Goal: Information Seeking & Learning: Understand process/instructions

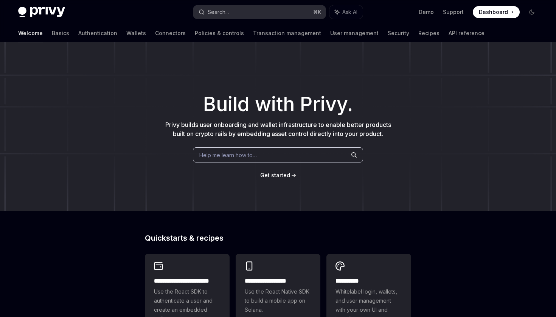
click at [239, 9] on button "Search... ⌘ K" at bounding box center [259, 12] width 132 height 14
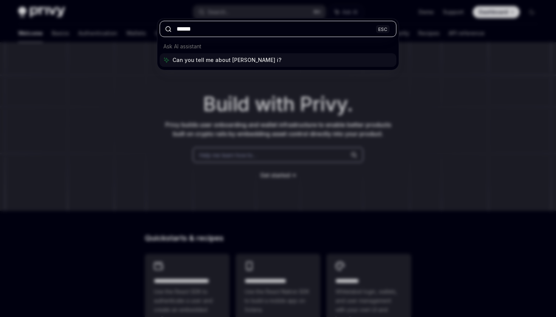
type input "****"
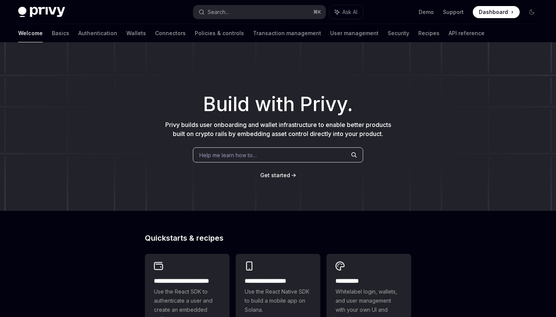
type textarea "*"
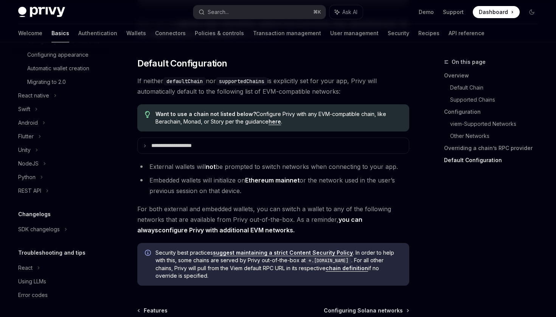
scroll to position [1873, 0]
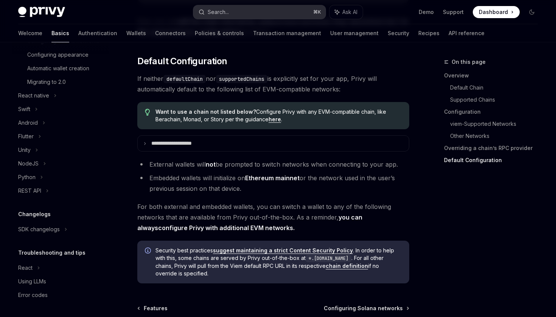
click at [244, 11] on button "Search... ⌘ K" at bounding box center [259, 12] width 132 height 14
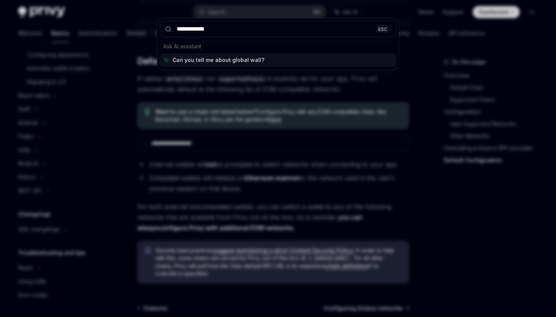
type input "**********"
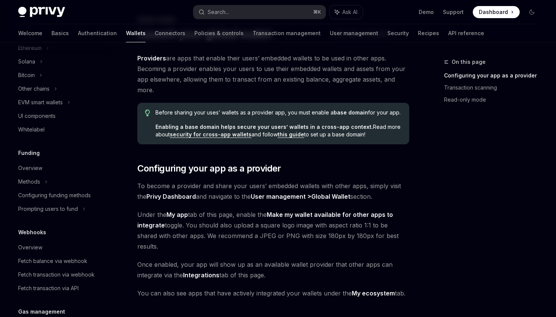
scroll to position [337, 0]
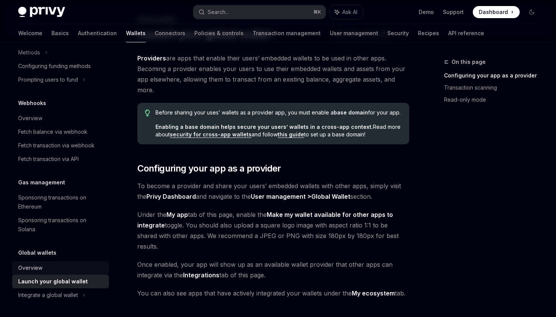
click at [52, 269] on div "Overview" at bounding box center [61, 268] width 86 height 9
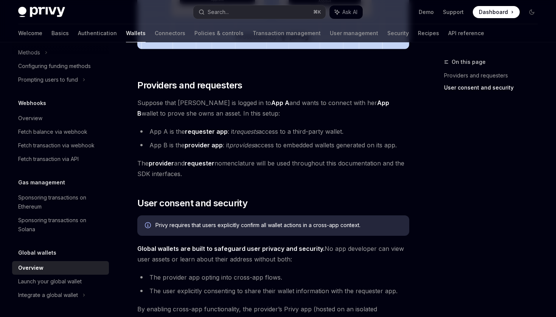
scroll to position [338, 0]
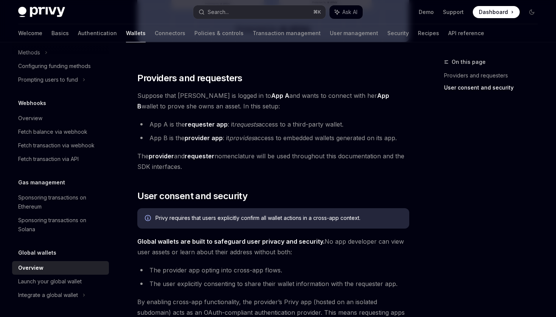
drag, startPoint x: 181, startPoint y: 97, endPoint x: 238, endPoint y: 101, distance: 56.8
click at [238, 101] on span "Suppose that [PERSON_NAME] is logged in to App A and wants to connect with her …" at bounding box center [273, 100] width 272 height 21
click at [270, 118] on div "Privy embedded wallets can be made interoperable across apps, making it easy fo…" at bounding box center [273, 142] width 272 height 770
drag, startPoint x: 169, startPoint y: 109, endPoint x: 203, endPoint y: 107, distance: 33.3
click at [203, 107] on span "Suppose that [PERSON_NAME] is logged in to App A and wants to connect with her …" at bounding box center [273, 100] width 272 height 21
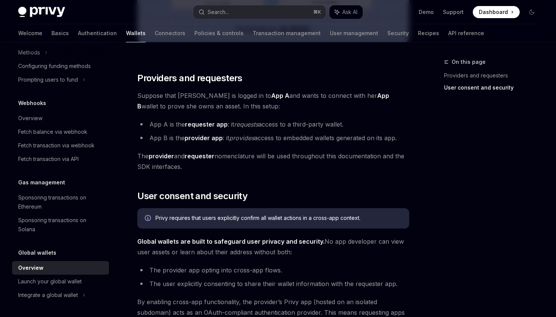
click at [236, 157] on span "The provider and requester nomenclature will be used throughout this documentat…" at bounding box center [273, 161] width 272 height 21
drag, startPoint x: 187, startPoint y: 123, endPoint x: 229, endPoint y: 122, distance: 42.7
click at [229, 122] on li "App A is the requester app : it requests access to a third-party wallet." at bounding box center [273, 124] width 272 height 11
drag, startPoint x: 256, startPoint y: 122, endPoint x: 311, endPoint y: 122, distance: 55.2
click at [311, 122] on li "App A is the requester app : it requests access to a third-party wallet." at bounding box center [273, 124] width 272 height 11
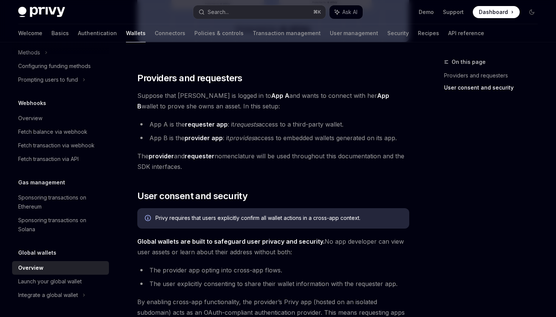
click at [343, 133] on li "App B is the provider app : it provides access to embedded wallets generated on…" at bounding box center [273, 138] width 272 height 11
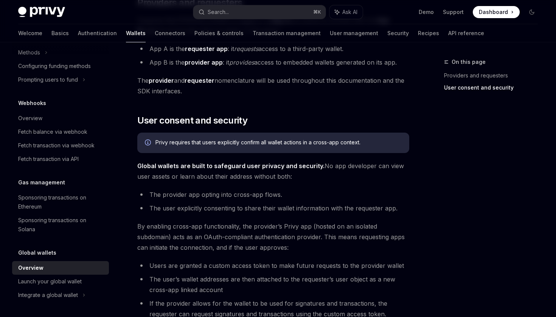
scroll to position [414, 0]
drag, startPoint x: 170, startPoint y: 164, endPoint x: 243, endPoint y: 166, distance: 73.0
click at [243, 166] on strong "Global wallets are built to safeguard user privacy and security." at bounding box center [230, 166] width 187 height 8
click at [270, 193] on li "The provider app opting into cross-app flows." at bounding box center [273, 194] width 272 height 11
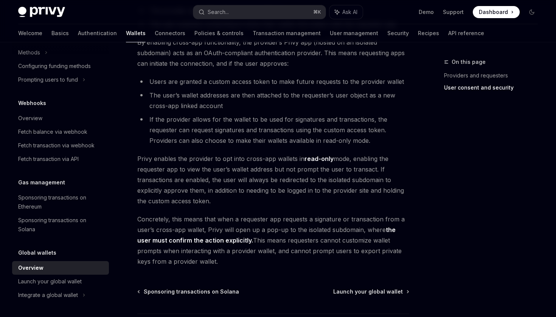
scroll to position [610, 0]
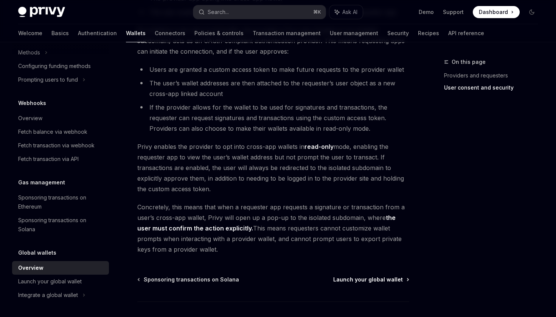
click at [371, 278] on span "Launch your global wallet" at bounding box center [368, 280] width 70 height 8
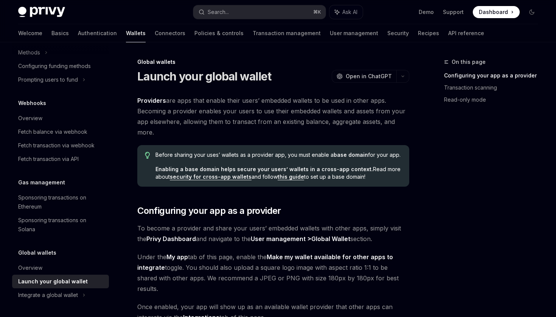
click at [288, 180] on link "this guide" at bounding box center [291, 177] width 26 height 7
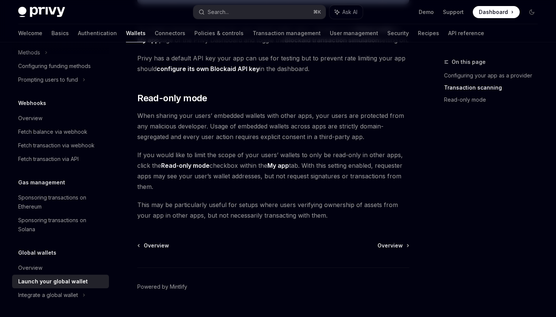
scroll to position [663, 0]
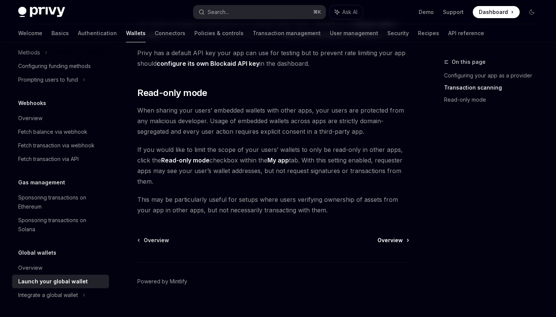
click at [401, 237] on span "Overview" at bounding box center [389, 241] width 25 height 8
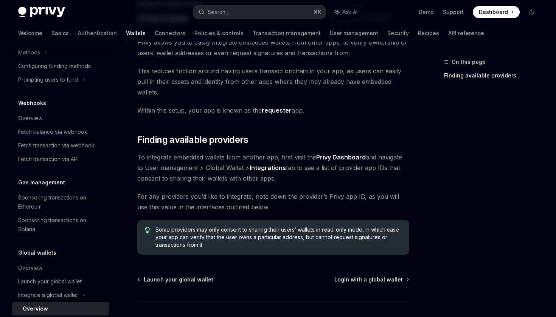
scroll to position [61, 0]
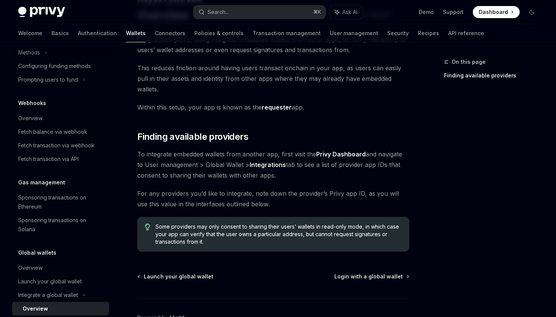
click at [364, 262] on div "Integrate a global wallet Overview OpenAI Open in ChatGPT OpenAI Open in ChatGP…" at bounding box center [202, 180] width 417 height 368
click at [371, 273] on span "Login with a global wallet" at bounding box center [368, 277] width 68 height 8
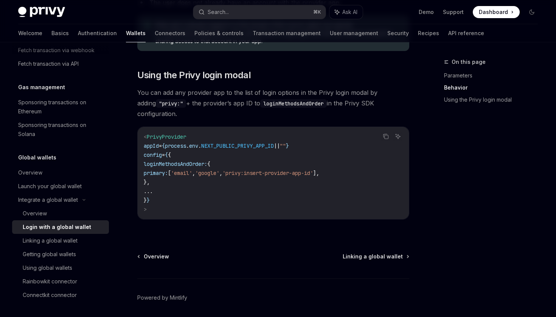
scroll to position [527, 0]
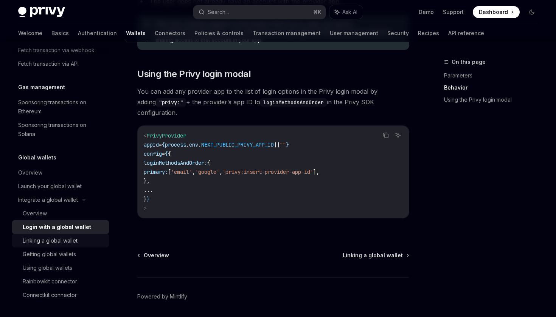
click at [83, 240] on div "Linking a global wallet" at bounding box center [64, 240] width 82 height 9
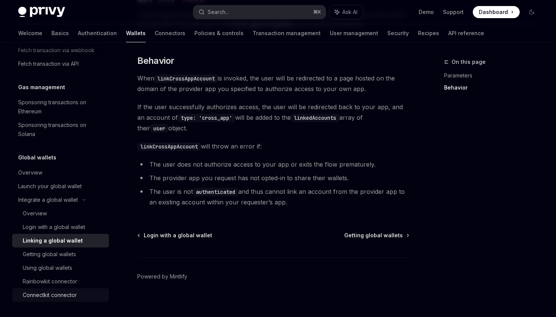
scroll to position [349, 0]
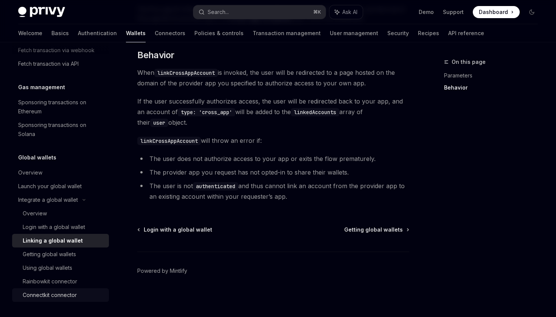
click at [71, 299] on div "Connectkit connector" at bounding box center [50, 295] width 54 height 9
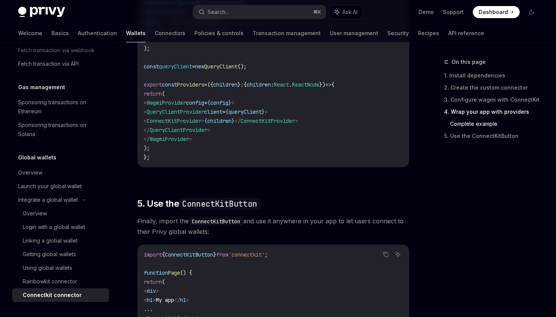
scroll to position [1383, 0]
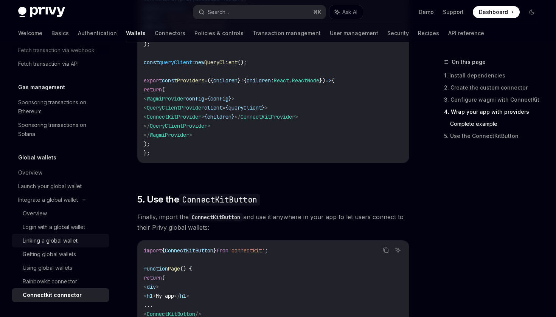
click at [64, 241] on div "Linking a global wallet" at bounding box center [50, 240] width 55 height 9
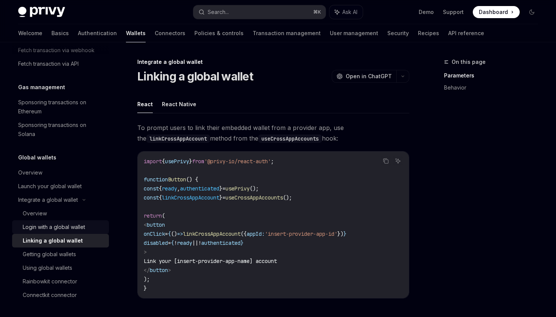
click at [71, 230] on div "Login with a global wallet" at bounding box center [54, 227] width 62 height 9
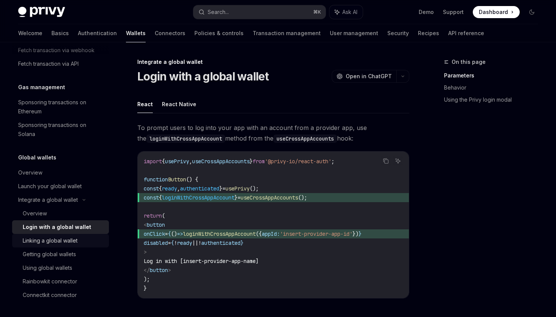
click at [72, 241] on div "Linking a global wallet" at bounding box center [50, 240] width 55 height 9
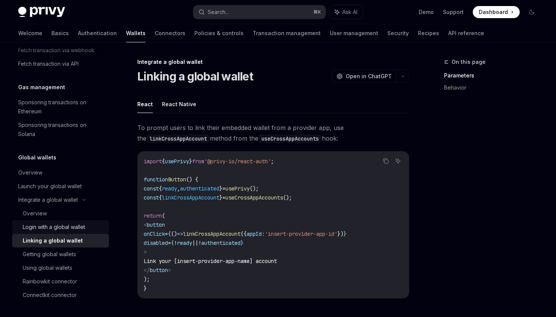
click at [68, 228] on div "Login with a global wallet" at bounding box center [54, 227] width 62 height 9
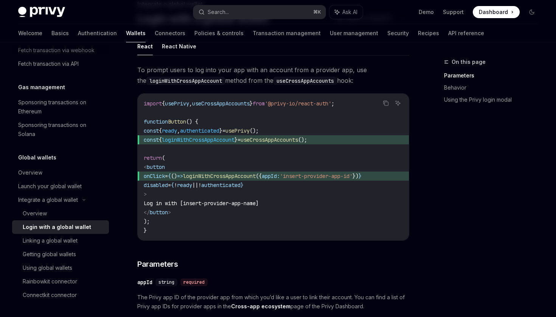
scroll to position [43, 0]
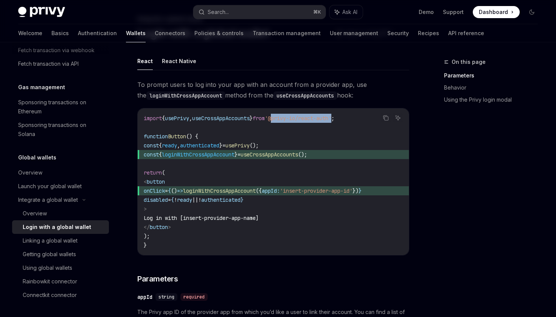
drag, startPoint x: 287, startPoint y: 118, endPoint x: 350, endPoint y: 118, distance: 63.5
click at [331, 118] on span "'@privy-io/react-auth'" at bounding box center [298, 118] width 67 height 7
copy span "@privy-io/react-auth"
click at [357, 119] on code "import { usePrivy , useCrossAppAccounts } from '@privy-io/react-auth' ; functio…" at bounding box center [273, 182] width 259 height 136
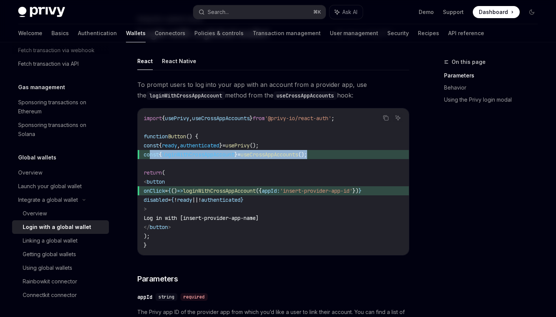
drag, startPoint x: 333, startPoint y: 153, endPoint x: 149, endPoint y: 156, distance: 184.1
click at [149, 156] on span "const { loginWithCrossAppAccount } = useCrossAppAccounts ();" at bounding box center [273, 154] width 259 height 9
copy span "const { loginWithCrossAppAccount } = useCrossAppAccounts ();"
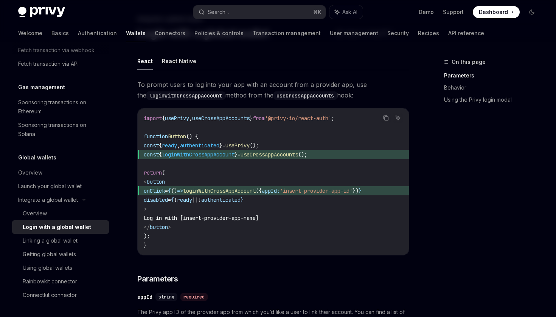
click at [196, 226] on code "import { usePrivy , useCrossAppAccounts } from '@privy-io/react-auth' ; functio…" at bounding box center [273, 182] width 259 height 136
drag, startPoint x: 187, startPoint y: 228, endPoint x: 157, endPoint y: 184, distance: 52.8
click at [157, 184] on code "import { usePrivy , useCrossAppAccounts } from '@privy-io/react-auth' ; functio…" at bounding box center [273, 182] width 259 height 136
copy code "< button onClick = { () => loginWithCrossAppAccount ({ appId: 'insert-provider-…"
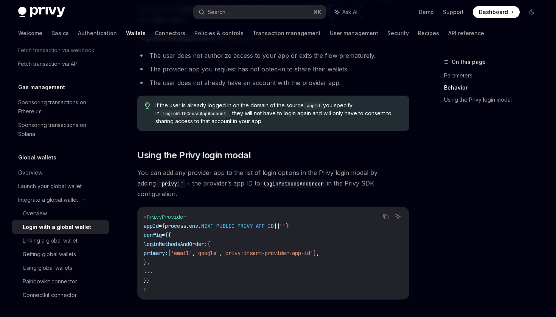
scroll to position [546, 0]
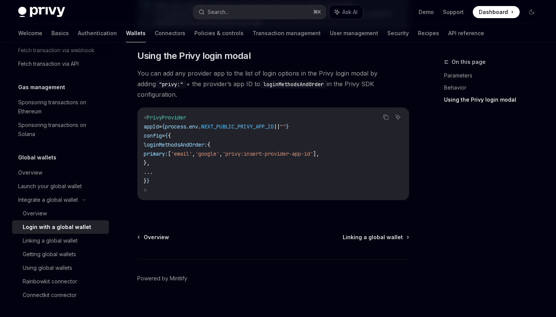
drag, startPoint x: 167, startPoint y: 175, endPoint x: 165, endPoint y: 170, distance: 5.6
click at [164, 171] on code "< PrivyProvider appId = { process . env . NEXT_PUBLIC_PRIVY_APP_ID || "" } conf…" at bounding box center [273, 154] width 259 height 82
click at [163, 181] on code "< PrivyProvider appId = { process . env . NEXT_PUBLIC_PRIVY_APP_ID || "" } conf…" at bounding box center [273, 154] width 259 height 82
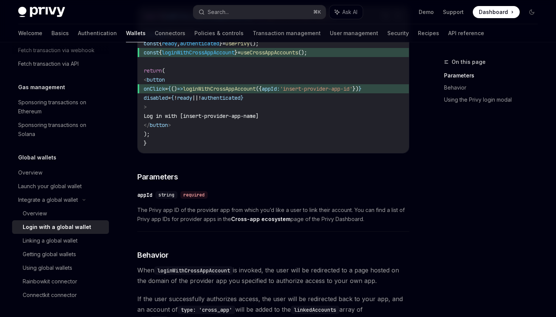
scroll to position [49, 0]
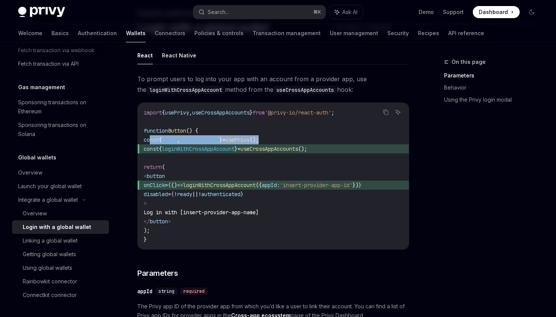
drag, startPoint x: 287, startPoint y: 139, endPoint x: 151, endPoint y: 139, distance: 135.7
click at [151, 139] on code "import { usePrivy , useCrossAppAccounts } from '@privy-io/react-auth' ; functio…" at bounding box center [273, 176] width 259 height 136
copy span "const { ready , authenticated } = usePrivy ();"
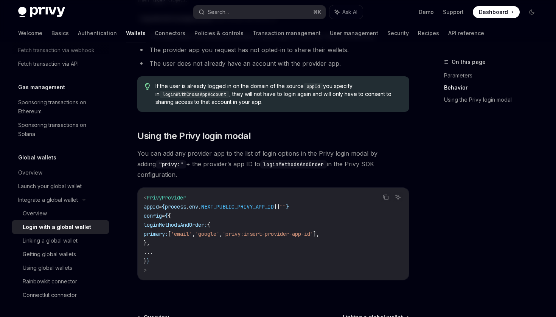
scroll to position [540, 0]
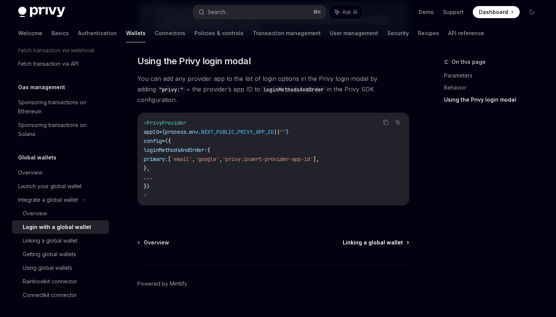
click at [383, 239] on span "Linking a global wallet" at bounding box center [373, 243] width 60 height 8
type textarea "*"
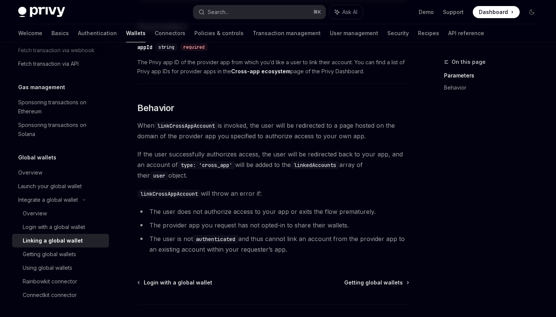
scroll to position [349, 0]
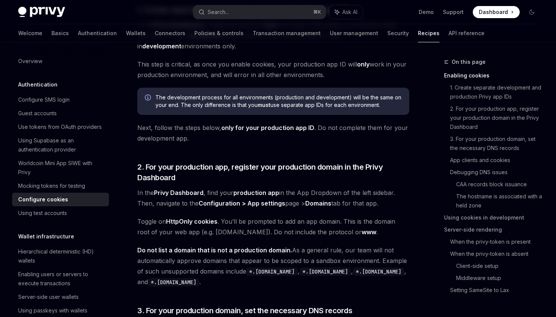
scroll to position [416, 0]
